Goal: Information Seeking & Learning: Find specific page/section

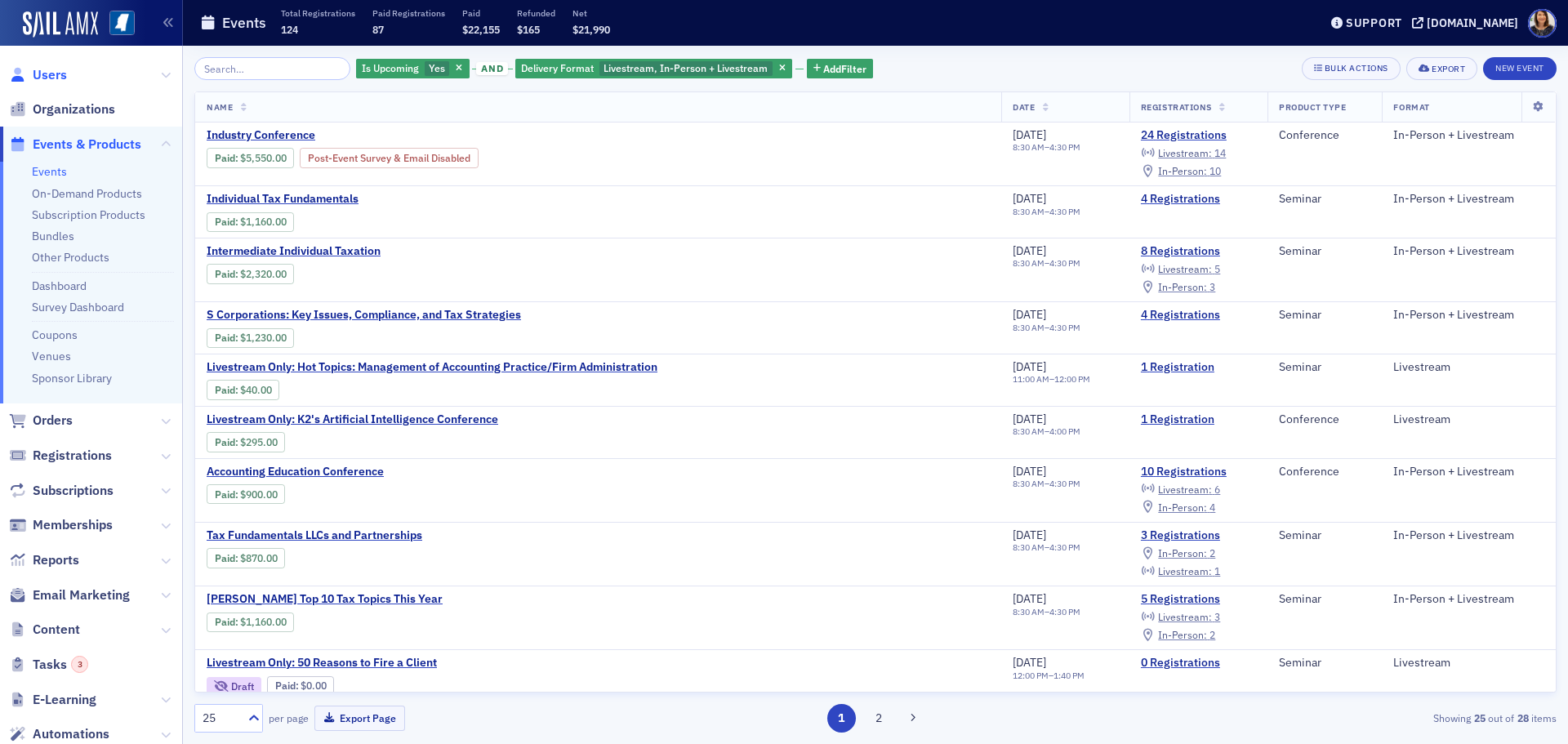
click at [53, 69] on span "Users" at bounding box center [50, 75] width 34 height 18
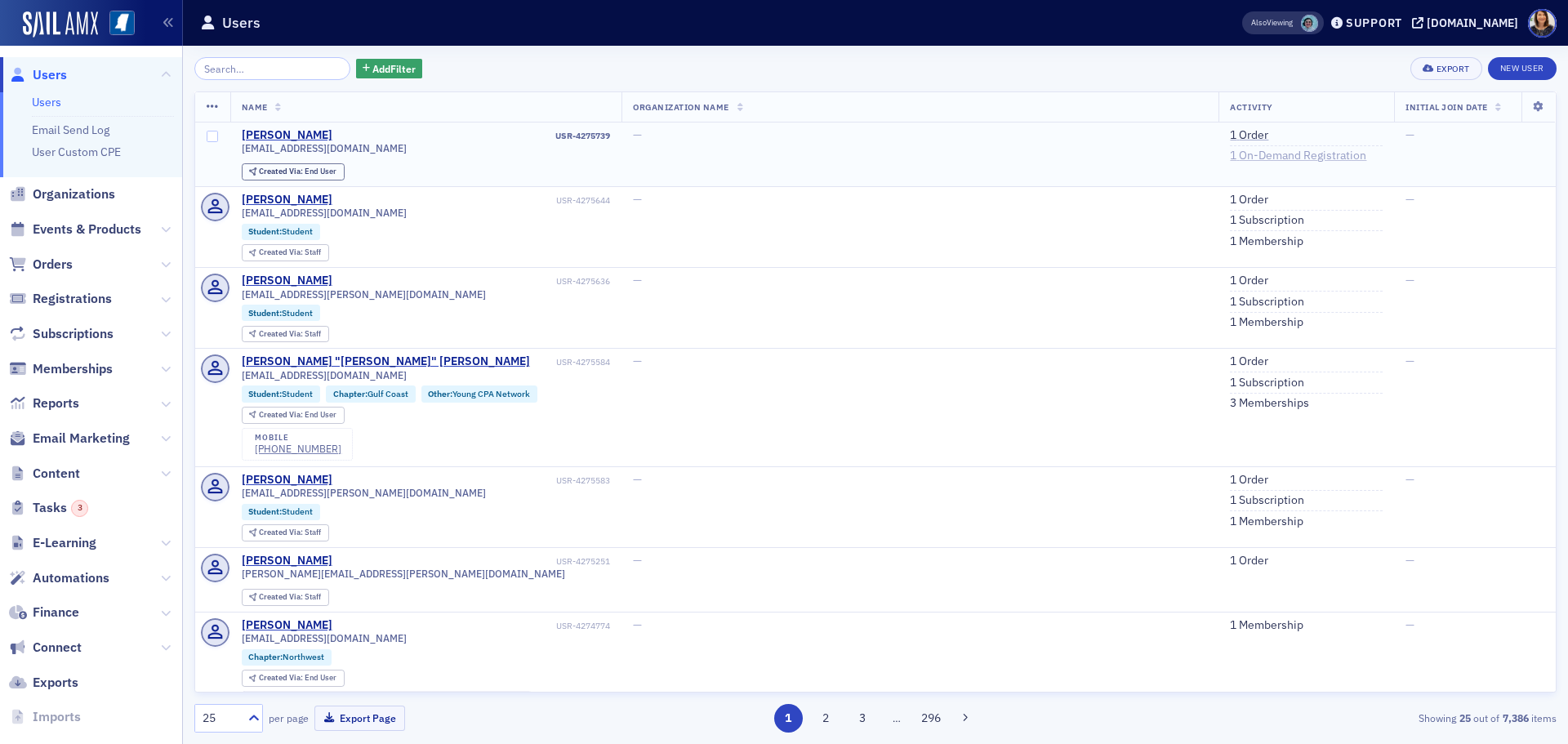
click at [1230, 159] on link "1 On-Demand Registration" at bounding box center [1297, 155] width 137 height 14
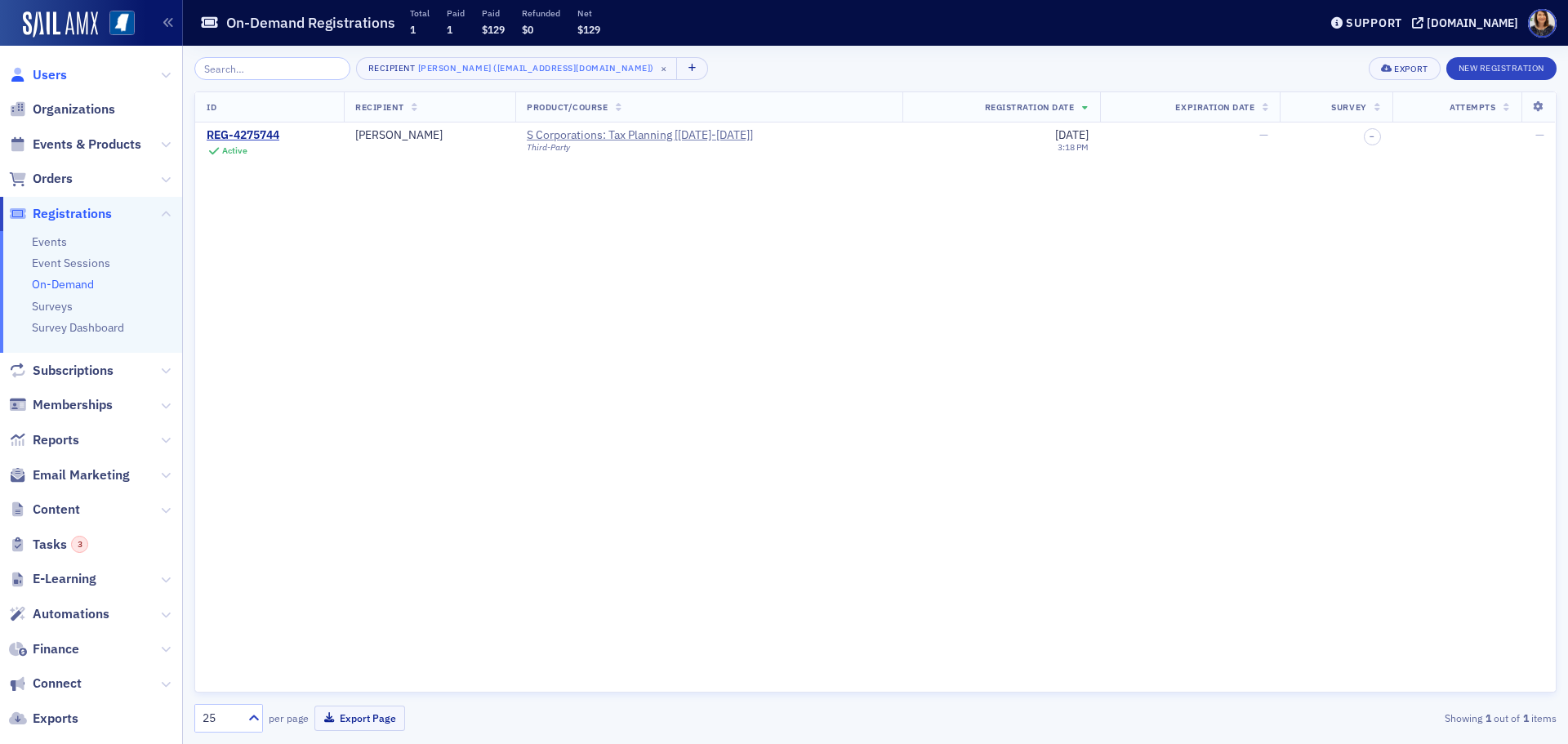
click at [36, 75] on span "Users" at bounding box center [50, 75] width 34 height 18
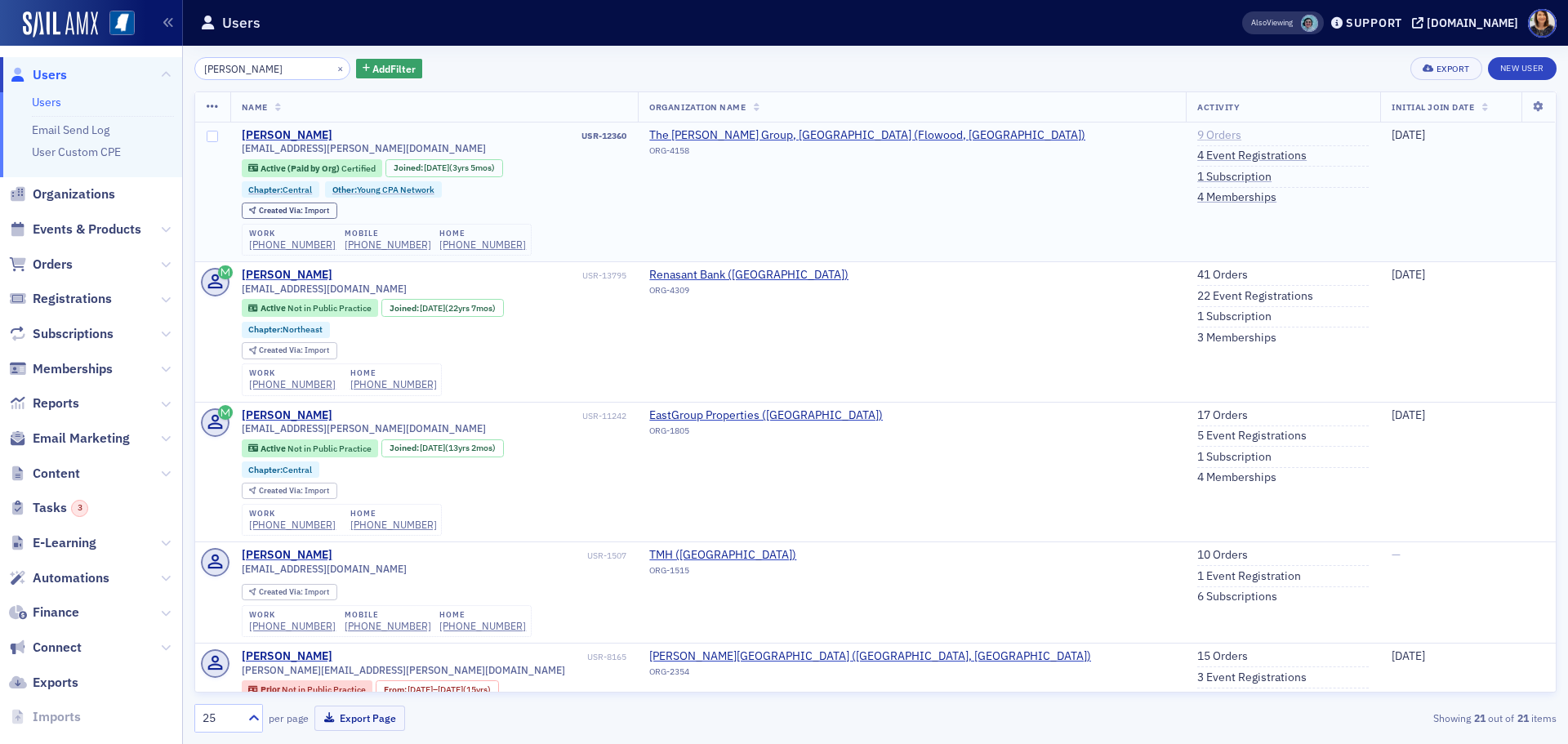
type input "[PERSON_NAME]"
click at [1197, 136] on link "9 Orders" at bounding box center [1219, 135] width 44 height 14
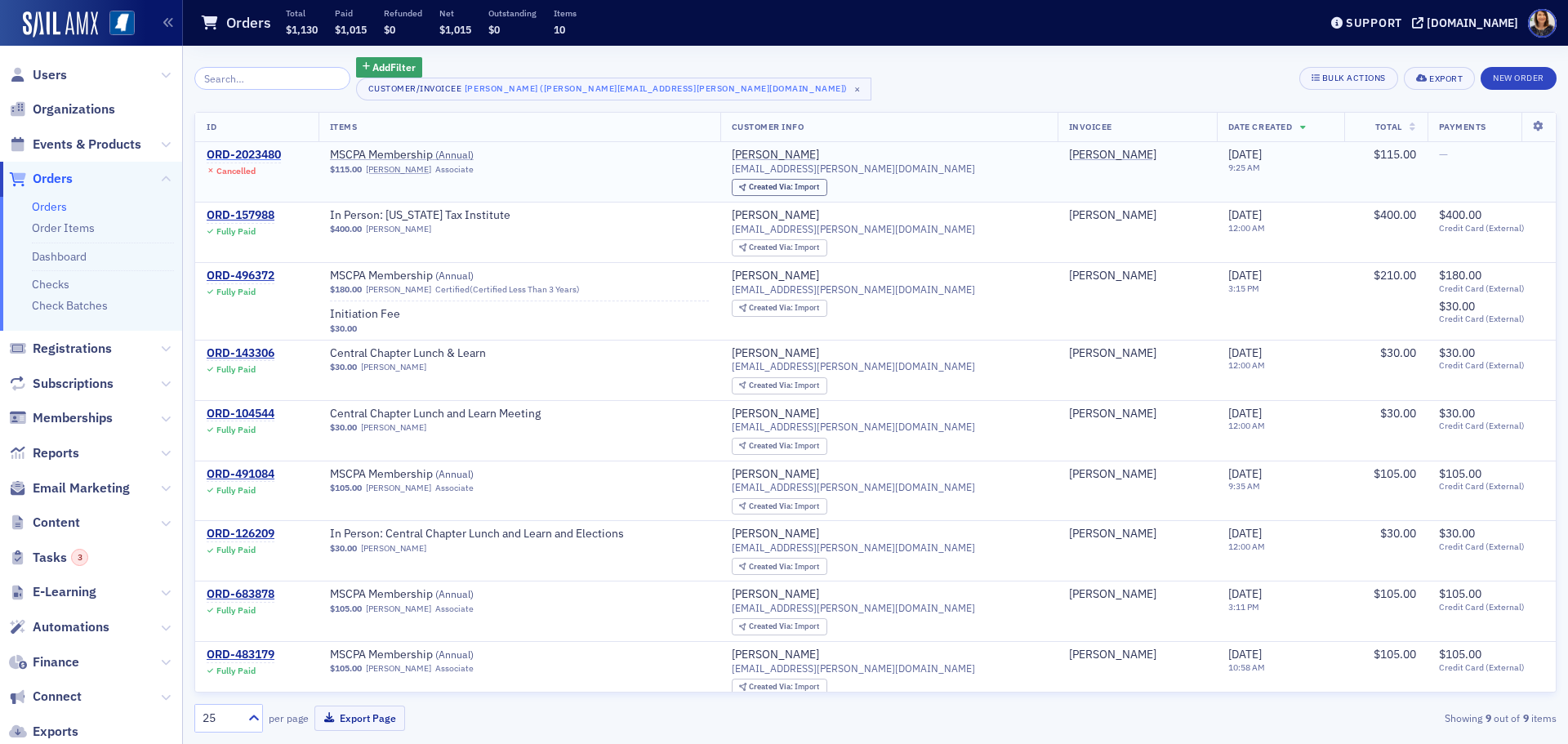
click at [260, 153] on div "ORD-2023480" at bounding box center [244, 154] width 75 height 14
click at [281, 81] on input "search" at bounding box center [272, 78] width 156 height 23
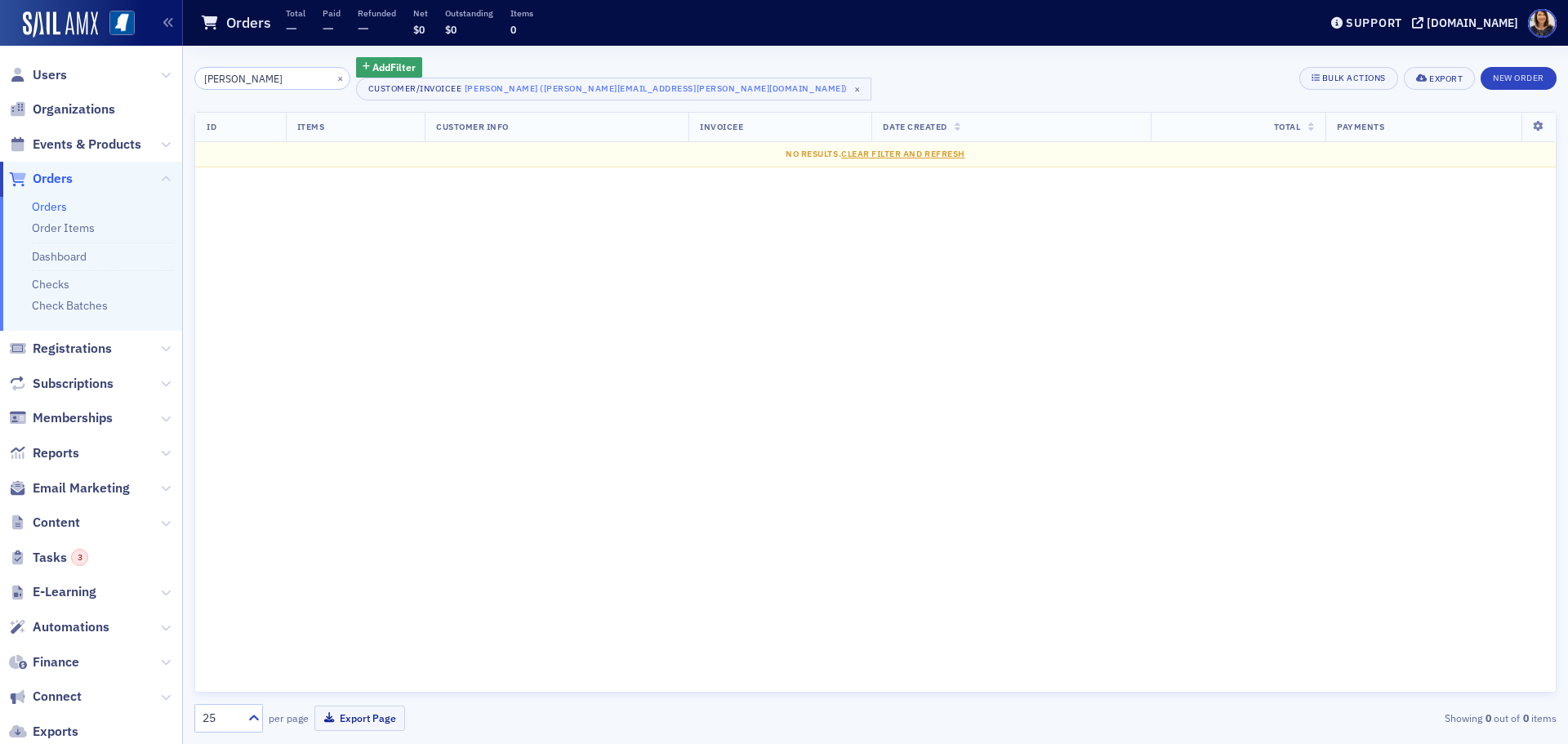
click at [287, 77] on input "[PERSON_NAME]" at bounding box center [272, 78] width 156 height 23
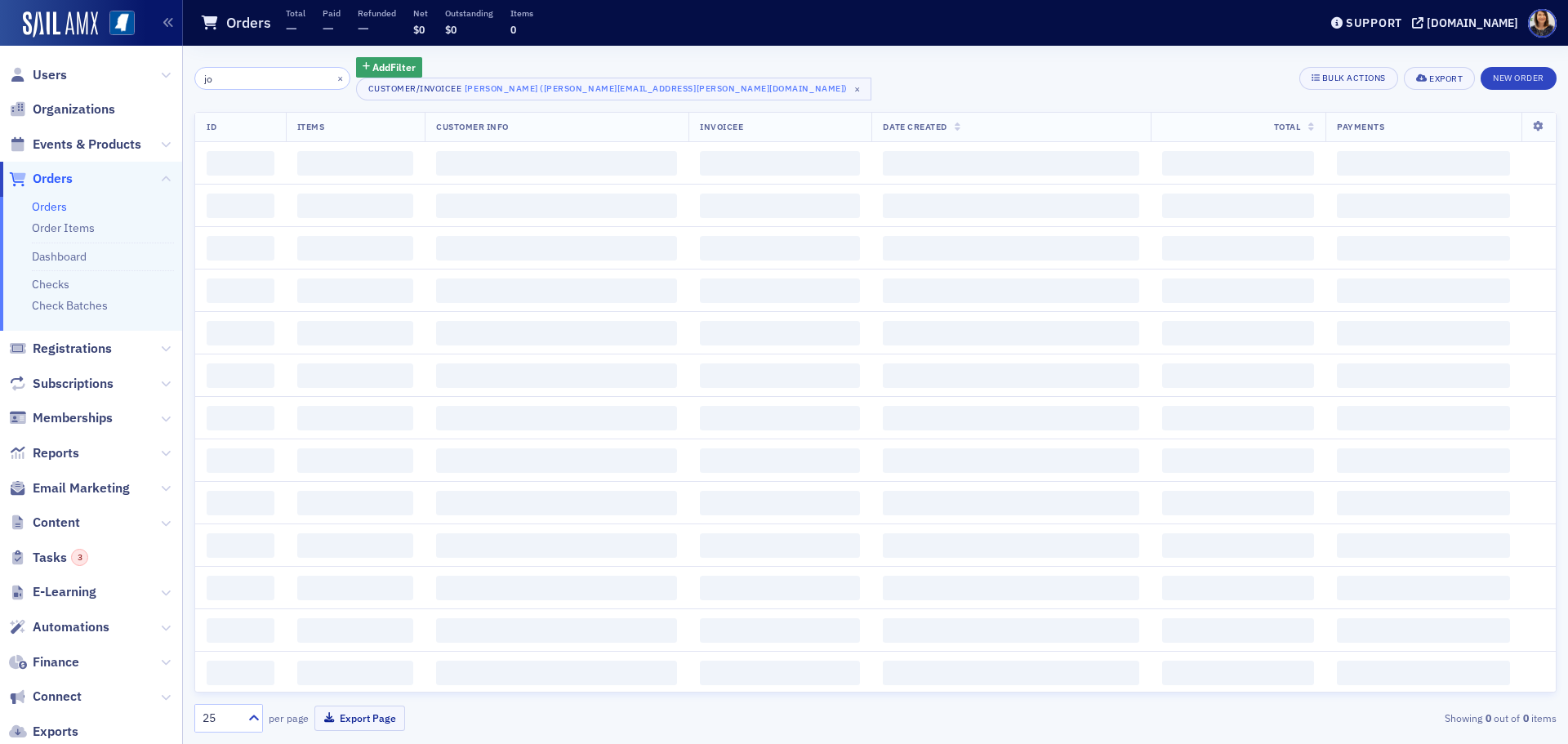
type input "j"
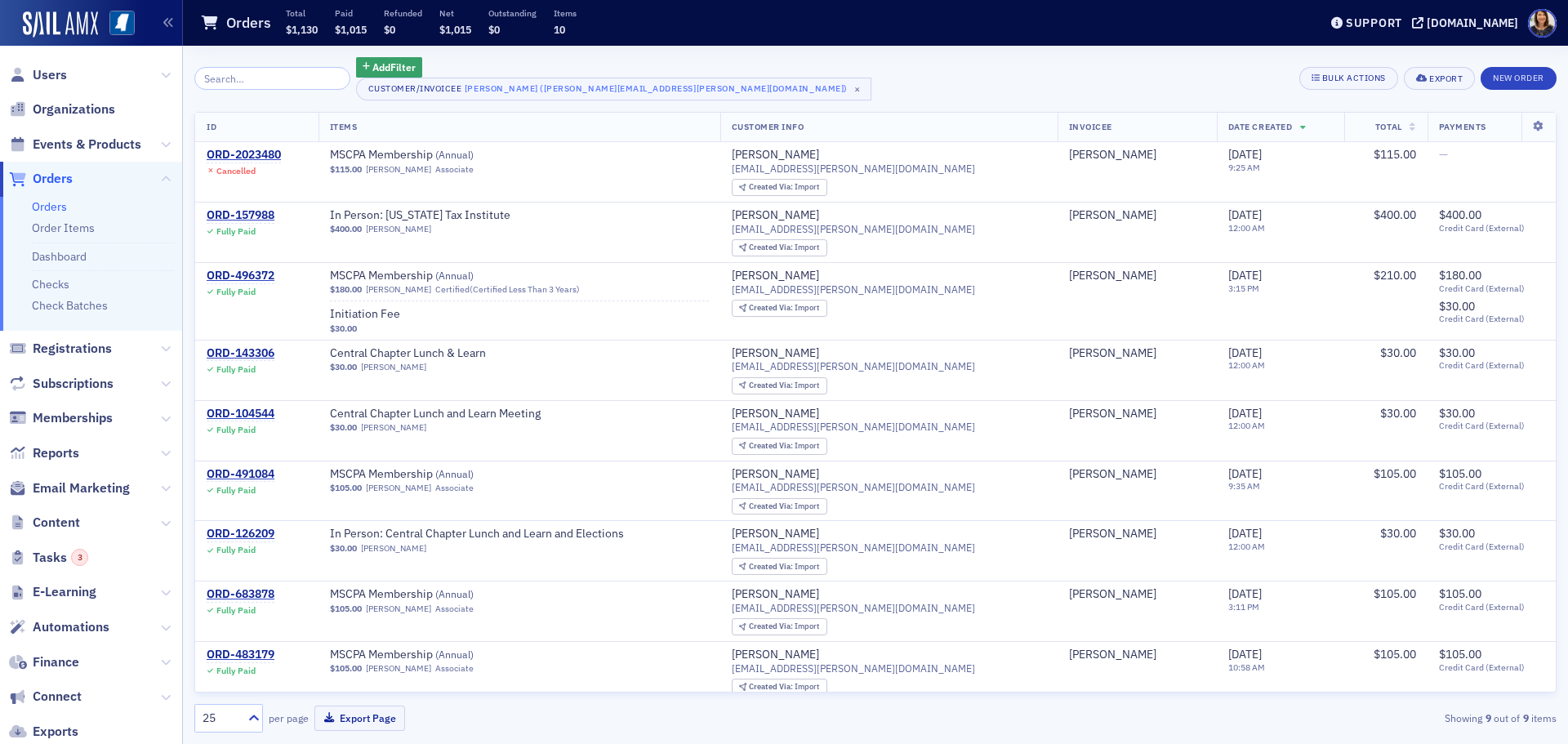
click at [53, 63] on span "Users" at bounding box center [91, 74] width 182 height 35
click at [55, 76] on span "Users" at bounding box center [50, 75] width 34 height 18
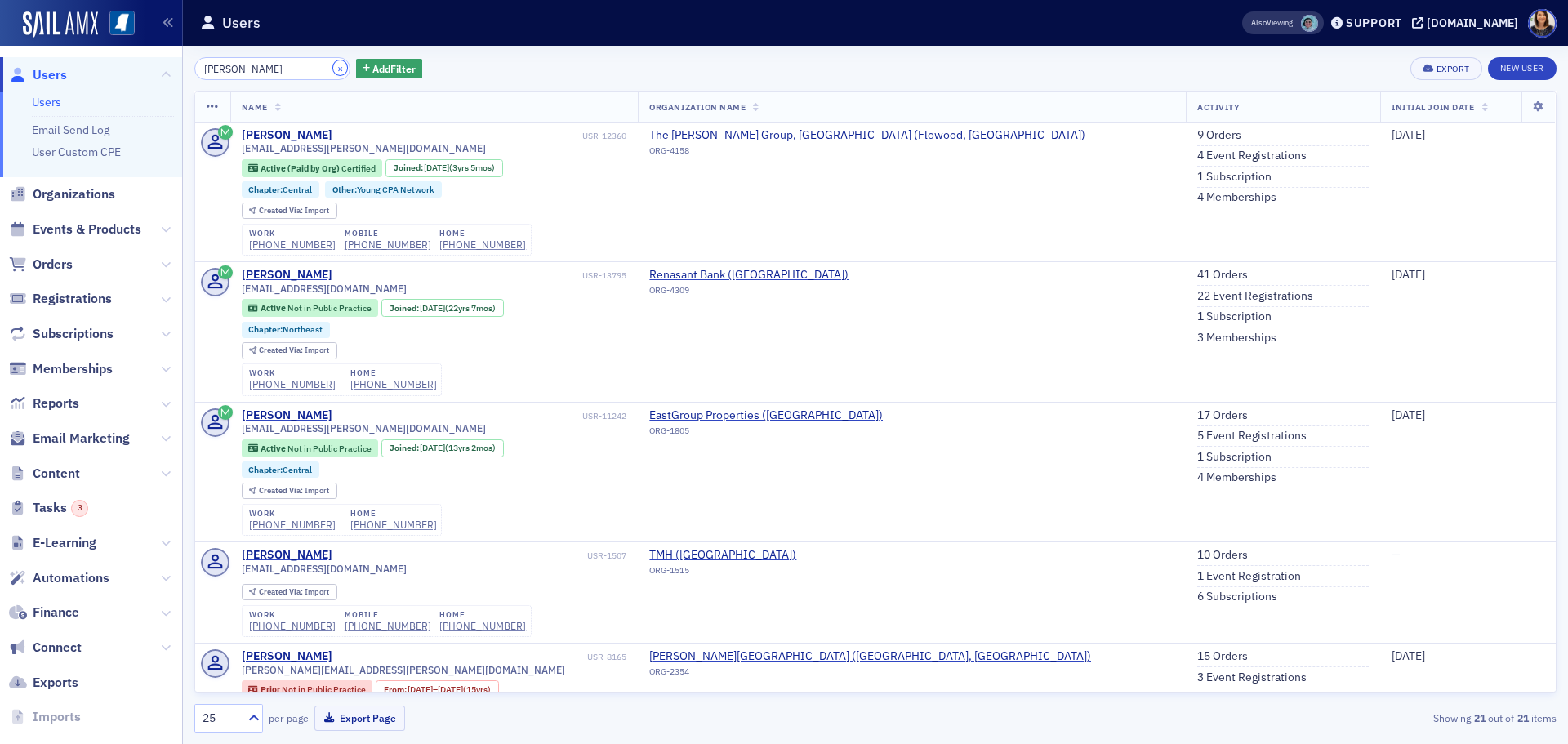
click at [333, 66] on button "×" at bounding box center [340, 67] width 14 height 14
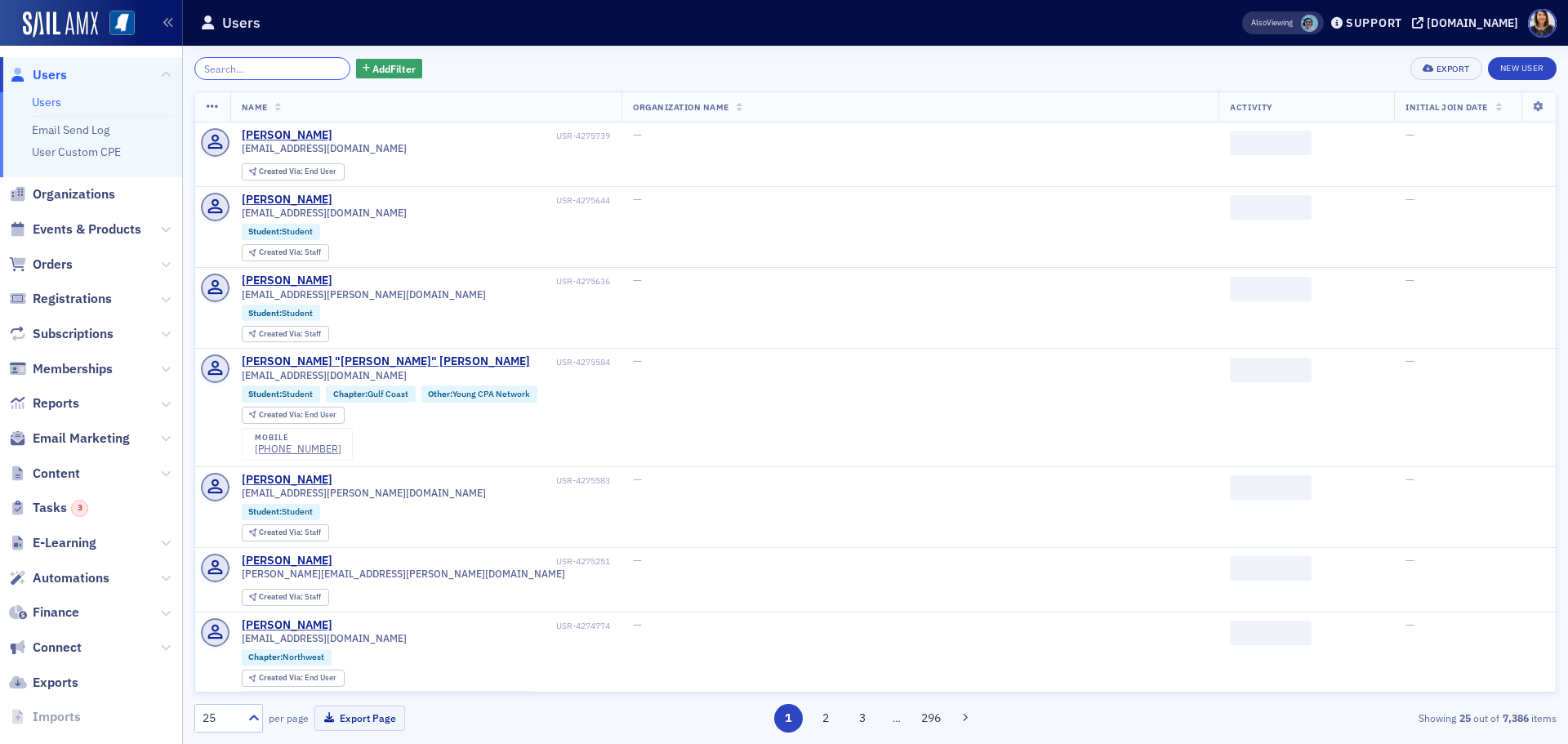
click at [321, 66] on input "search" at bounding box center [272, 68] width 156 height 23
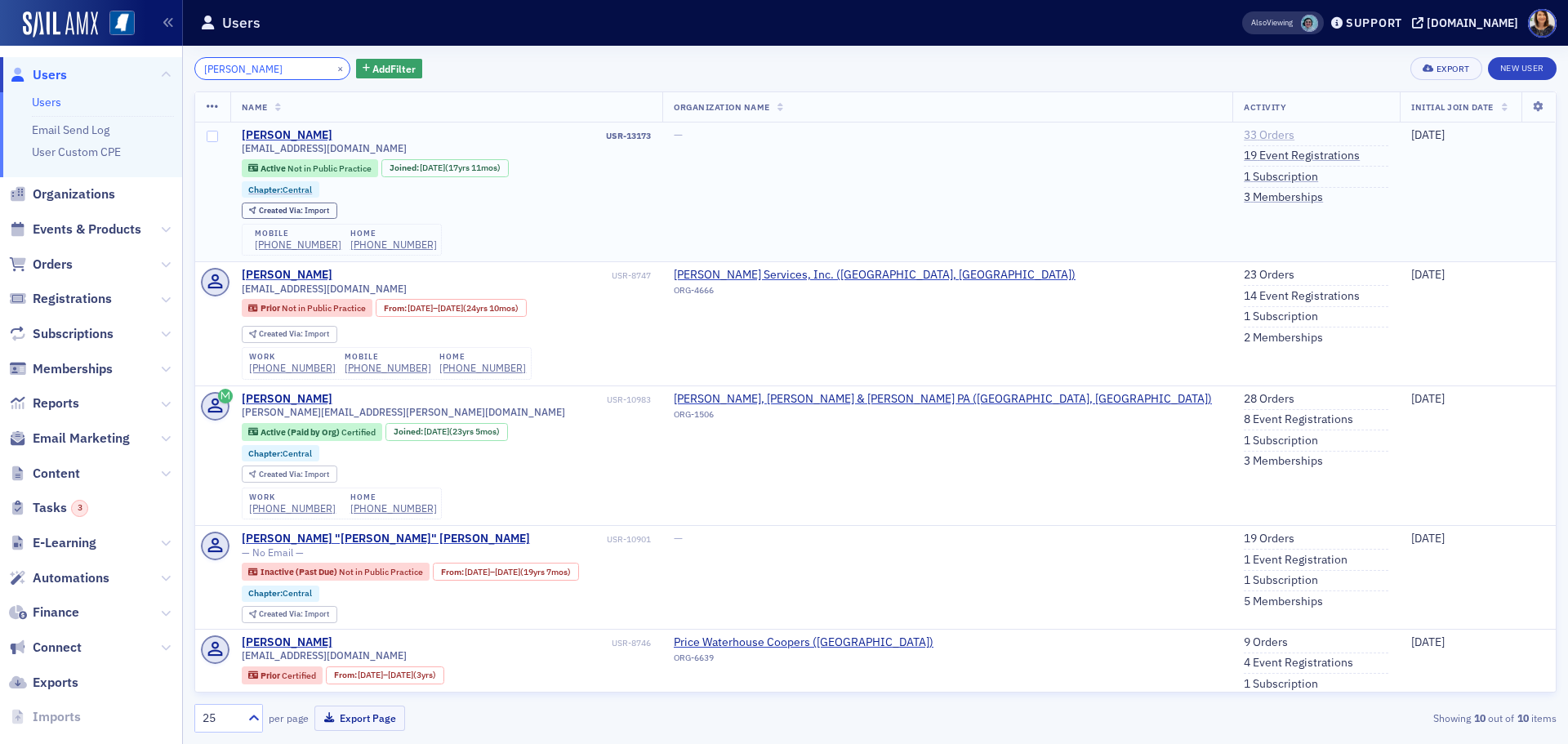
type input "[PERSON_NAME]"
click at [1244, 131] on link "33 Orders" at bounding box center [1269, 135] width 51 height 14
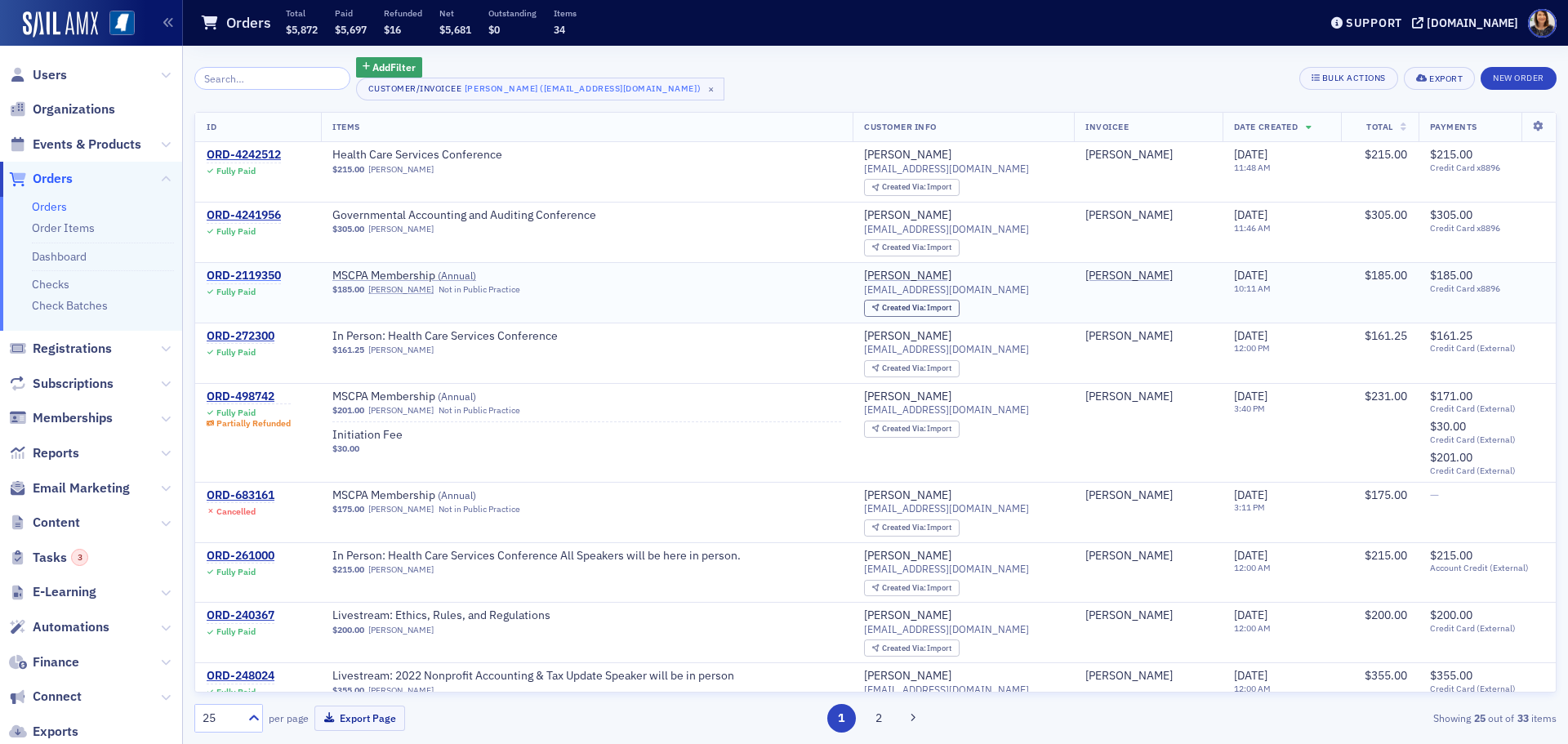
click at [260, 271] on div "ORD-2119350" at bounding box center [244, 276] width 75 height 14
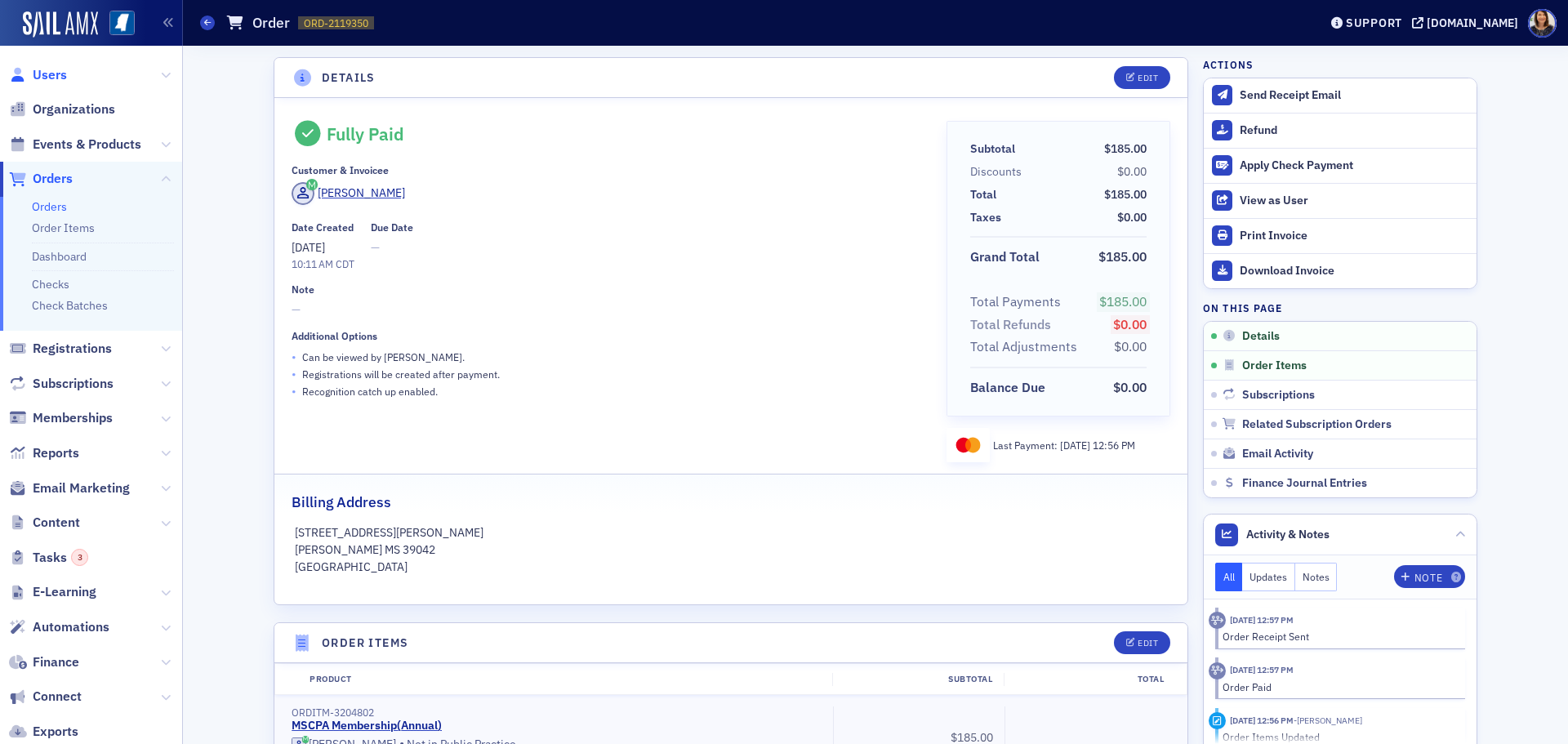
click at [44, 76] on span "Users" at bounding box center [50, 75] width 34 height 18
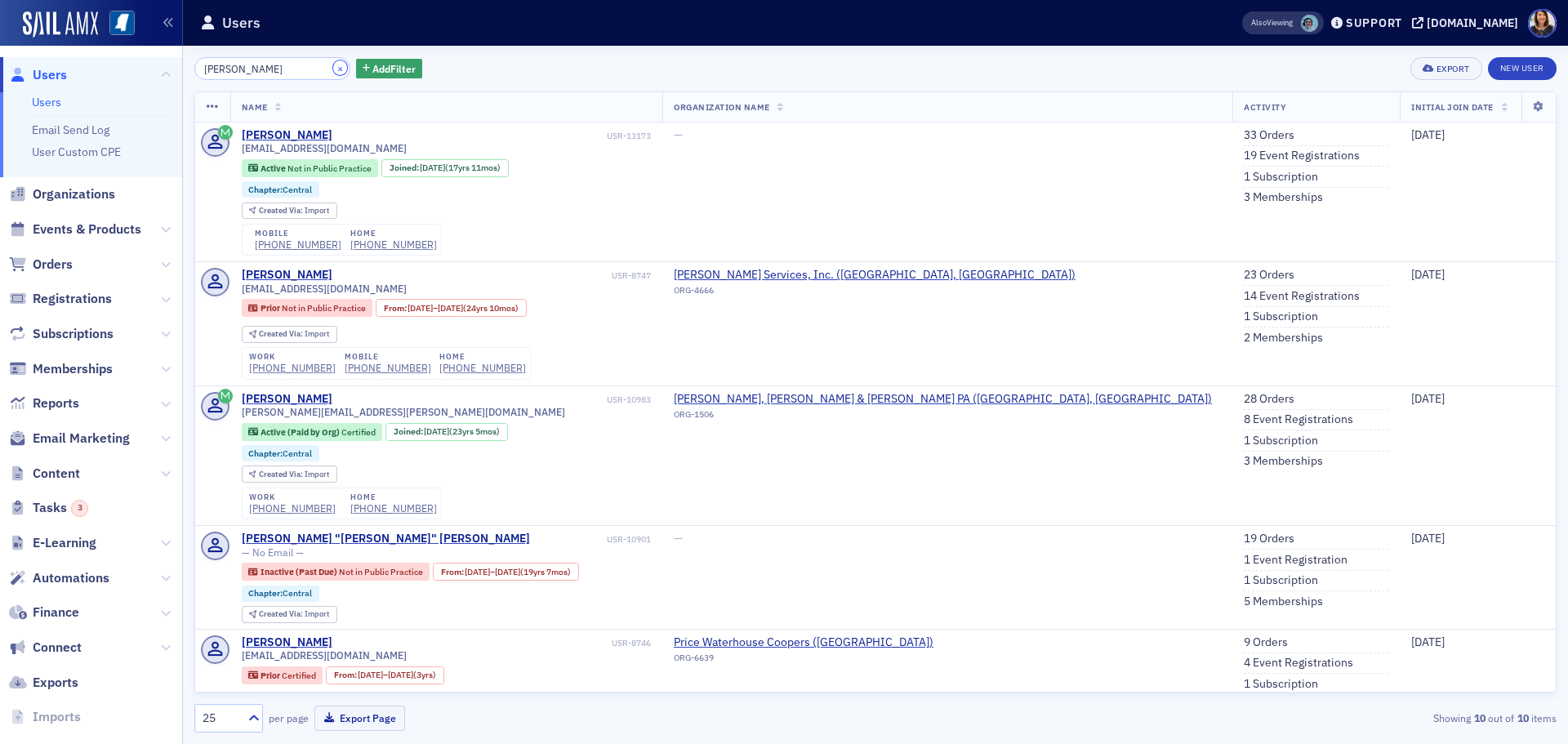
click at [333, 65] on button "×" at bounding box center [340, 67] width 14 height 14
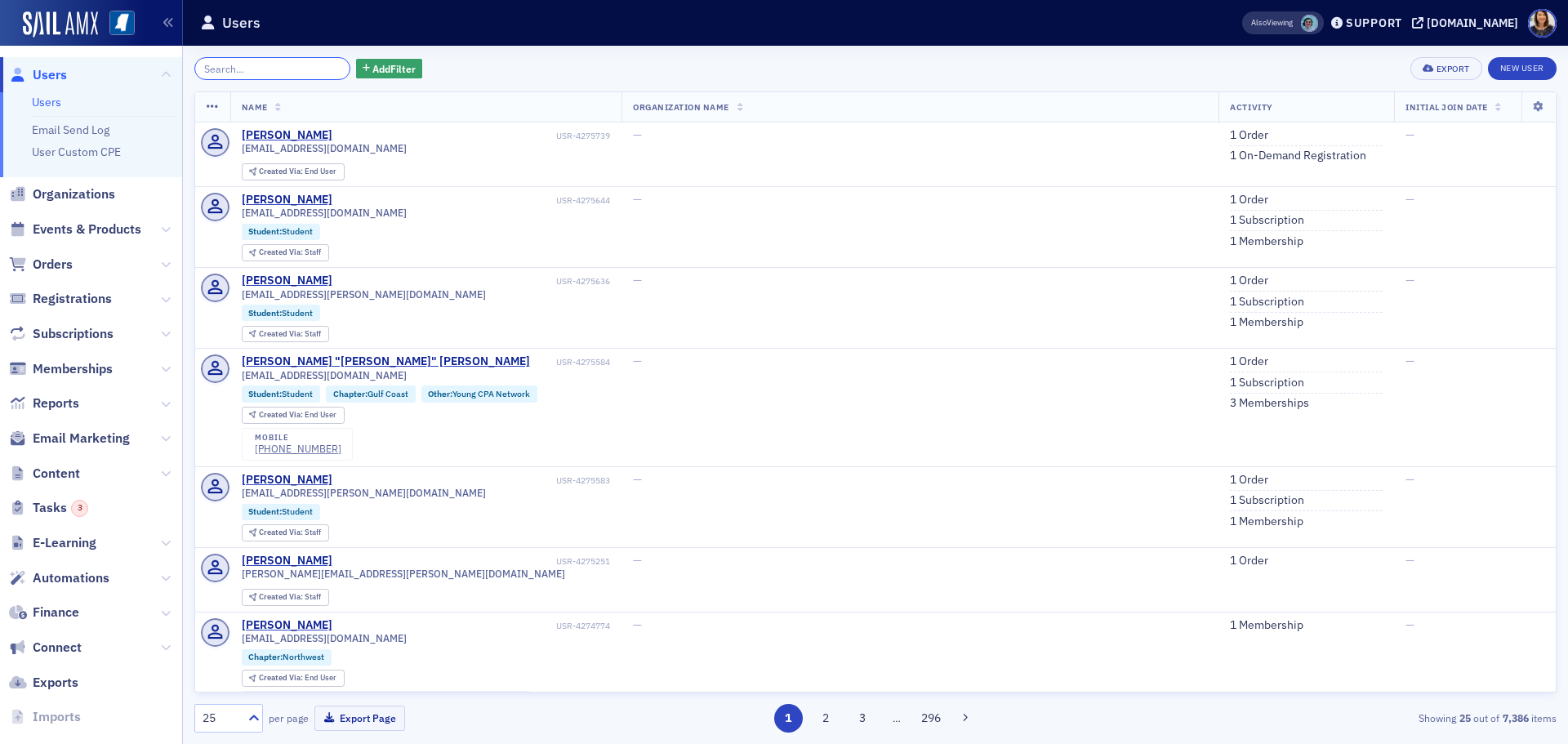
click at [298, 76] on input "search" at bounding box center [272, 68] width 156 height 23
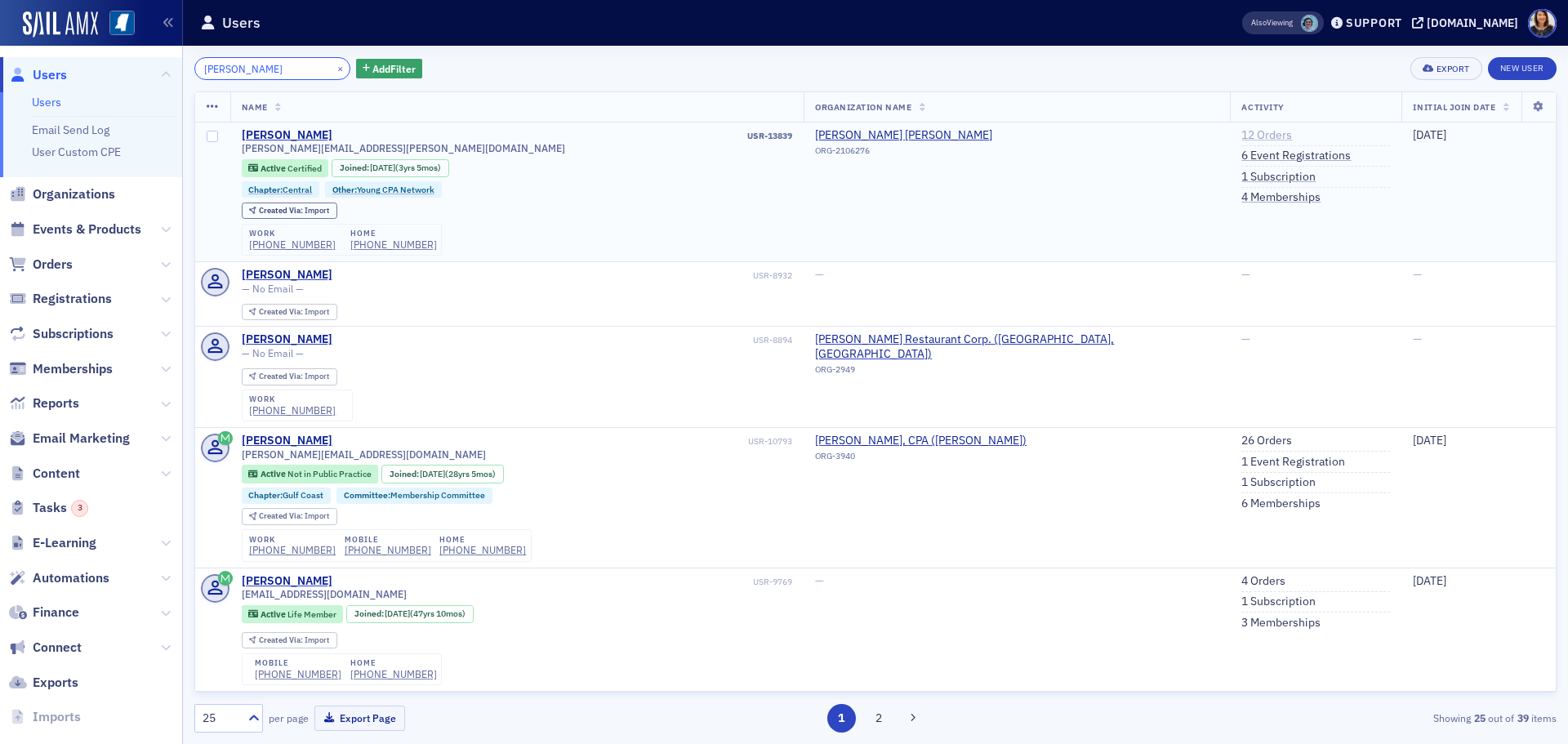
type input "[PERSON_NAME]"
click at [1242, 135] on link "12 Orders" at bounding box center [1267, 135] width 51 height 14
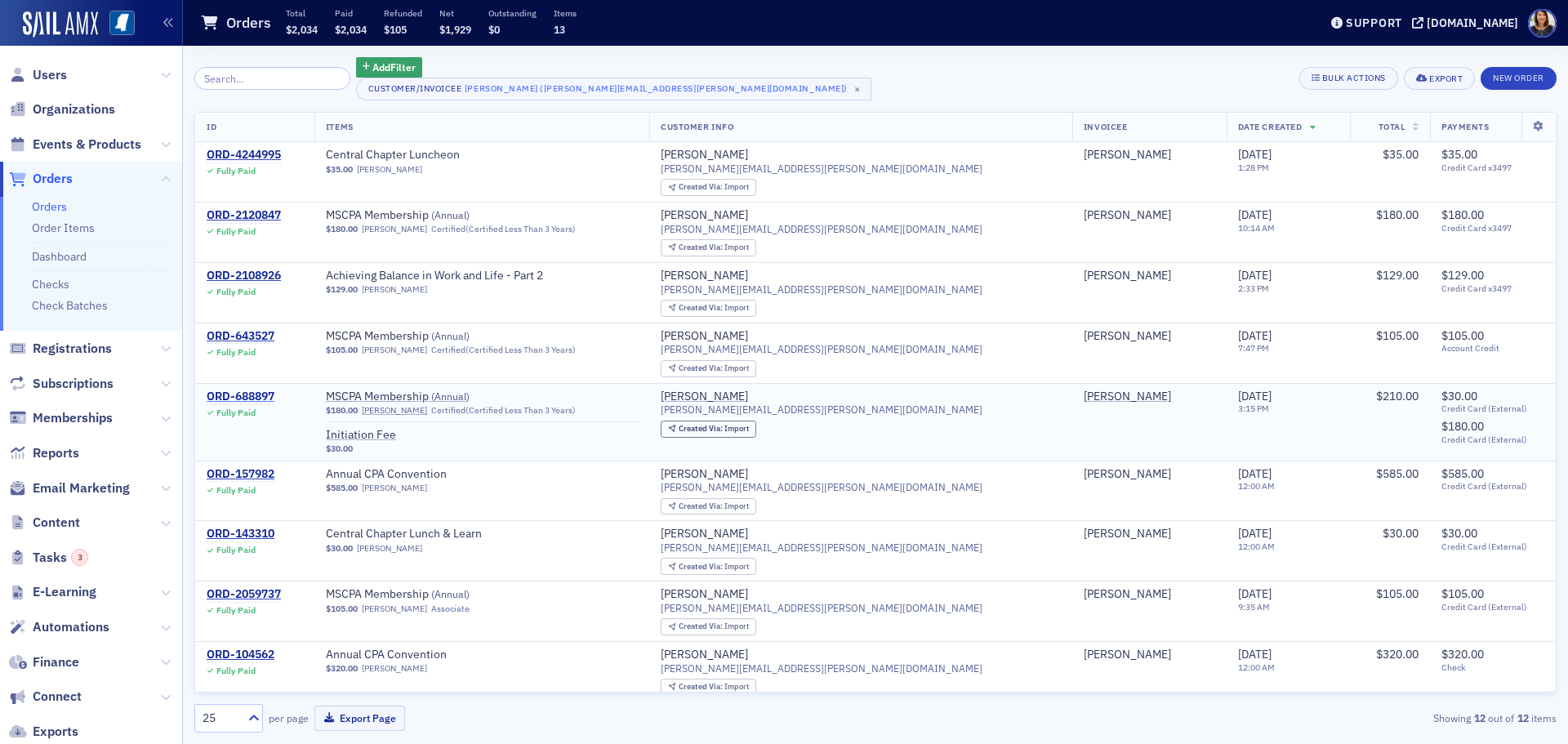
click at [254, 395] on div "ORD-688897" at bounding box center [241, 396] width 68 height 14
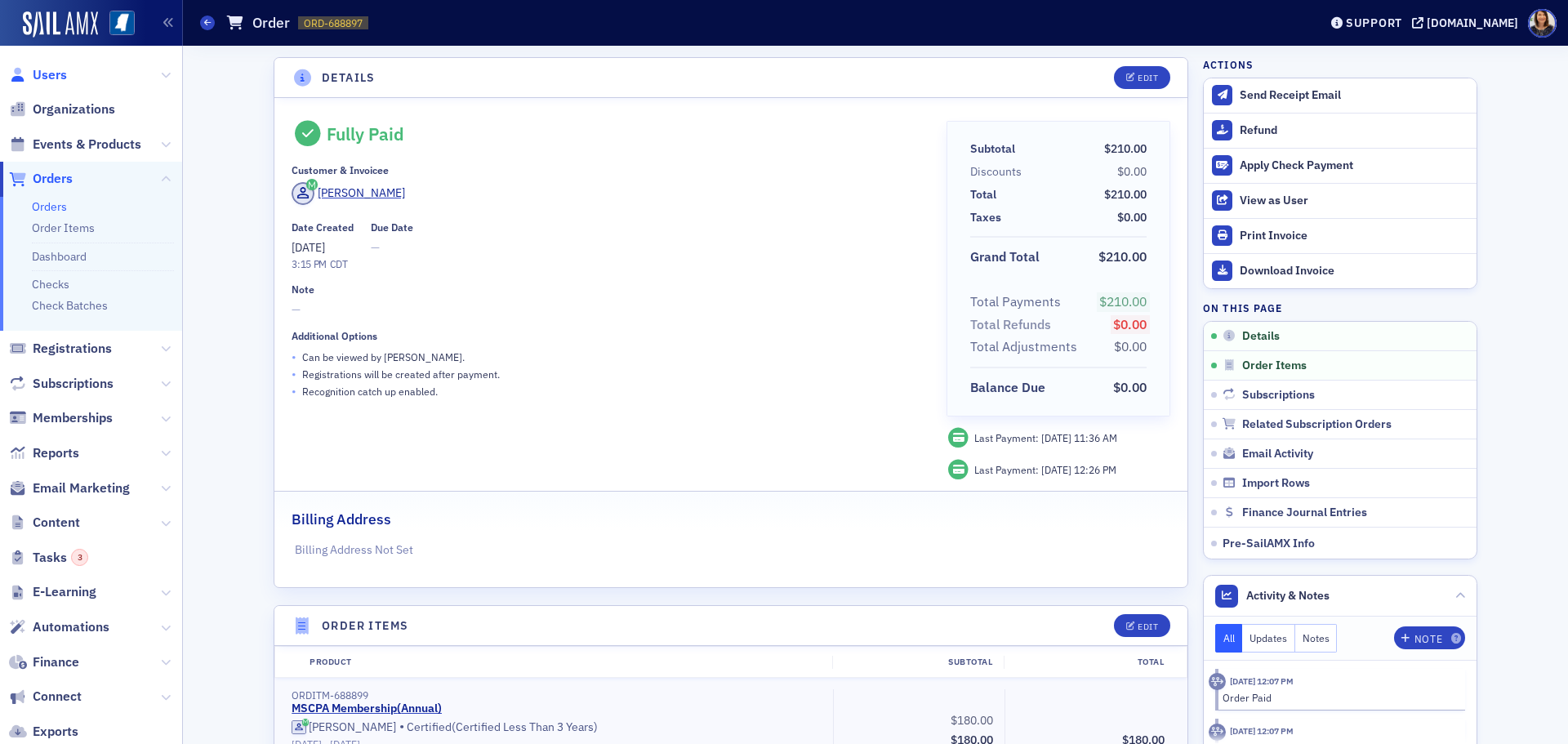
click at [33, 80] on span "Users" at bounding box center [50, 75] width 34 height 18
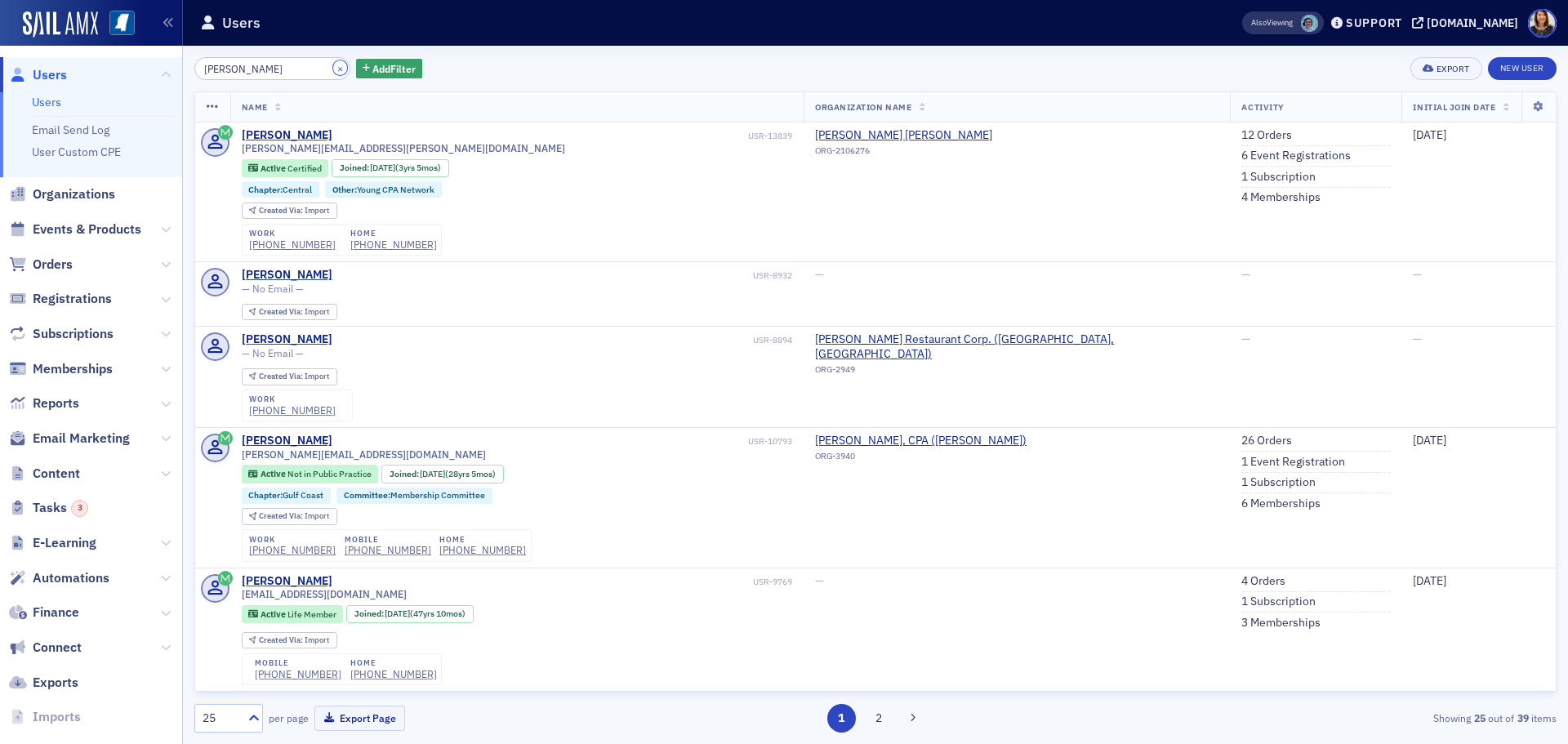
click at [333, 70] on button "×" at bounding box center [340, 67] width 14 height 14
